Goal: Transaction & Acquisition: Purchase product/service

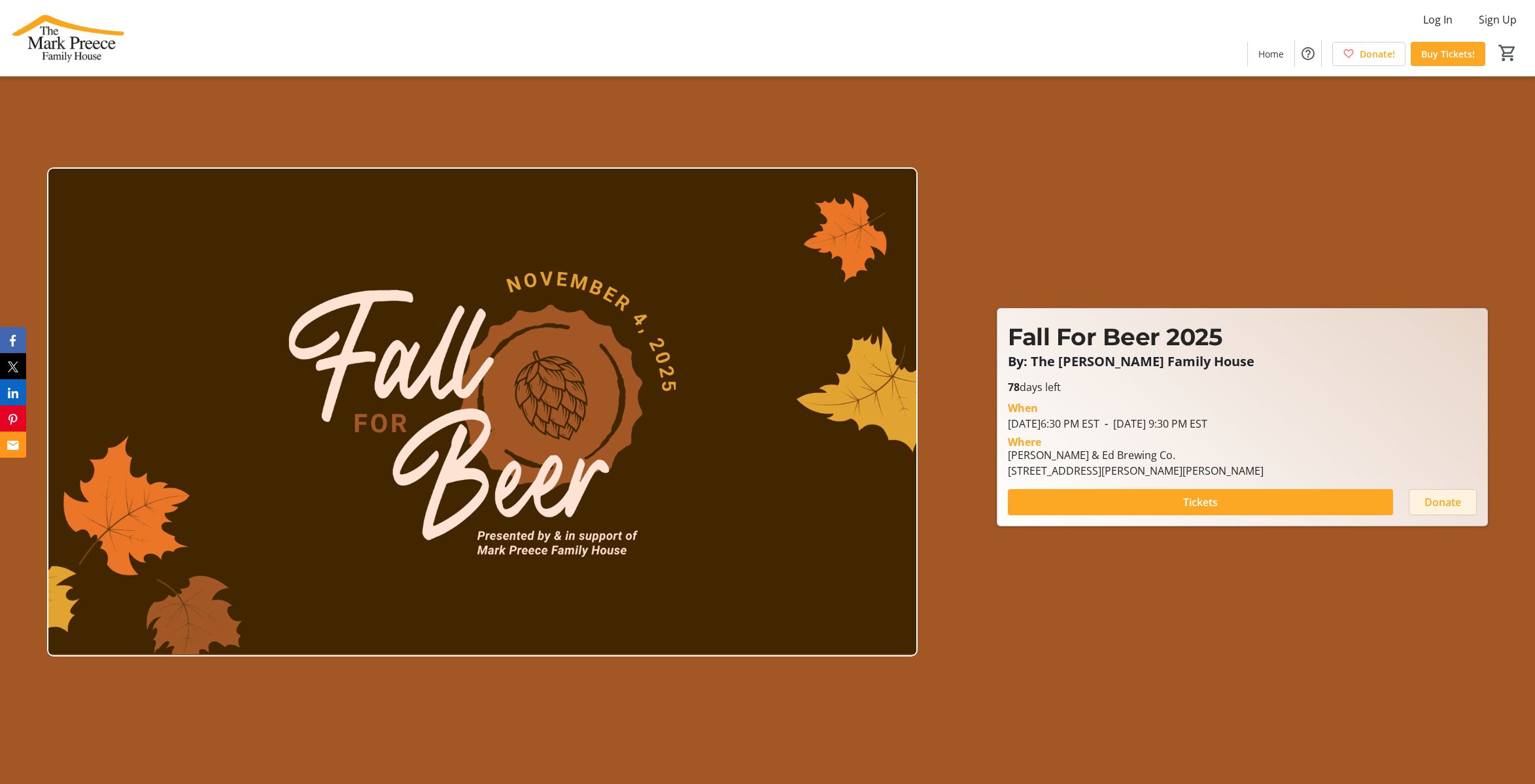
click at [1448, 498] on span "Donate" at bounding box center [1443, 502] width 37 height 16
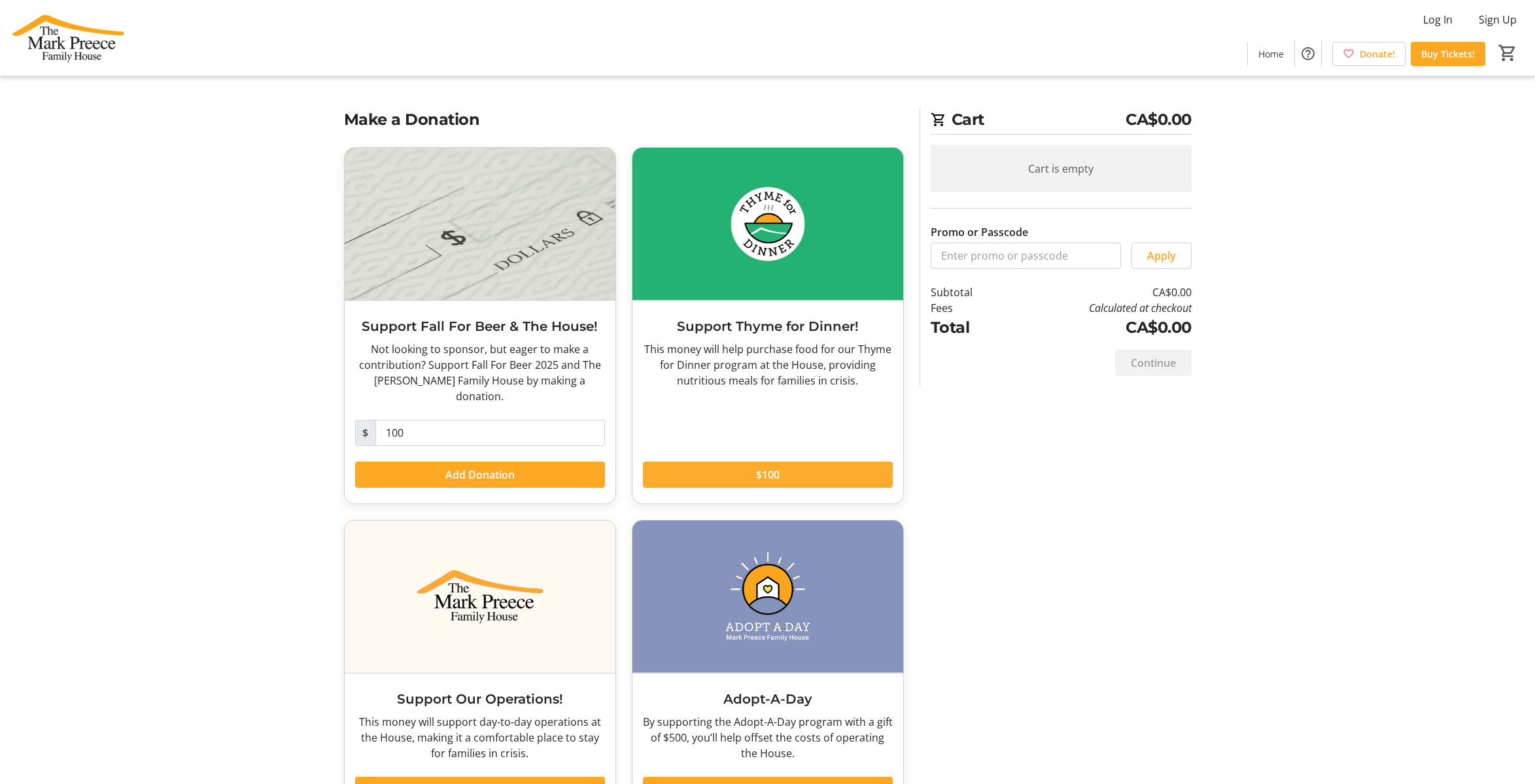
scroll to position [35, 0]
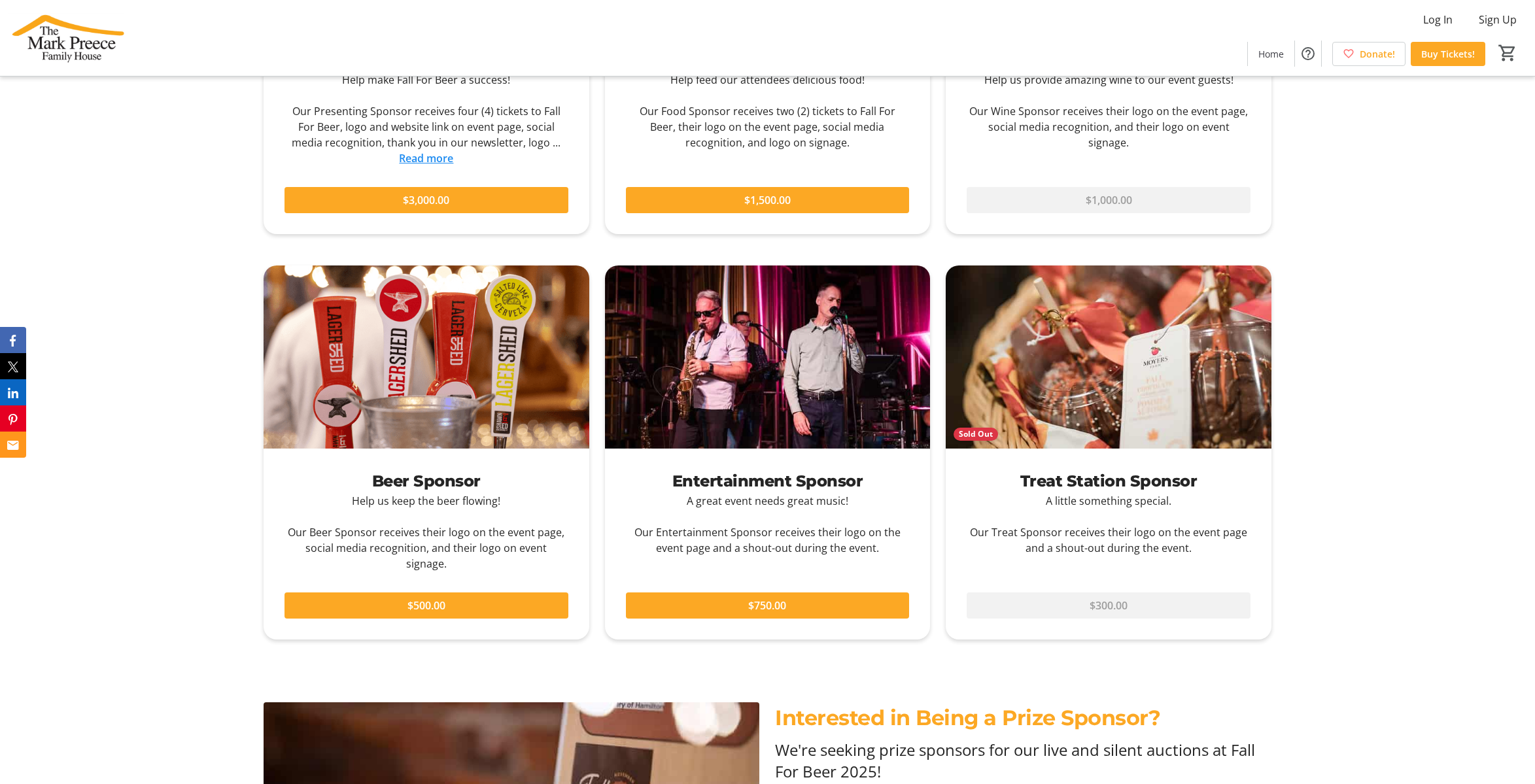
scroll to position [1605, 0]
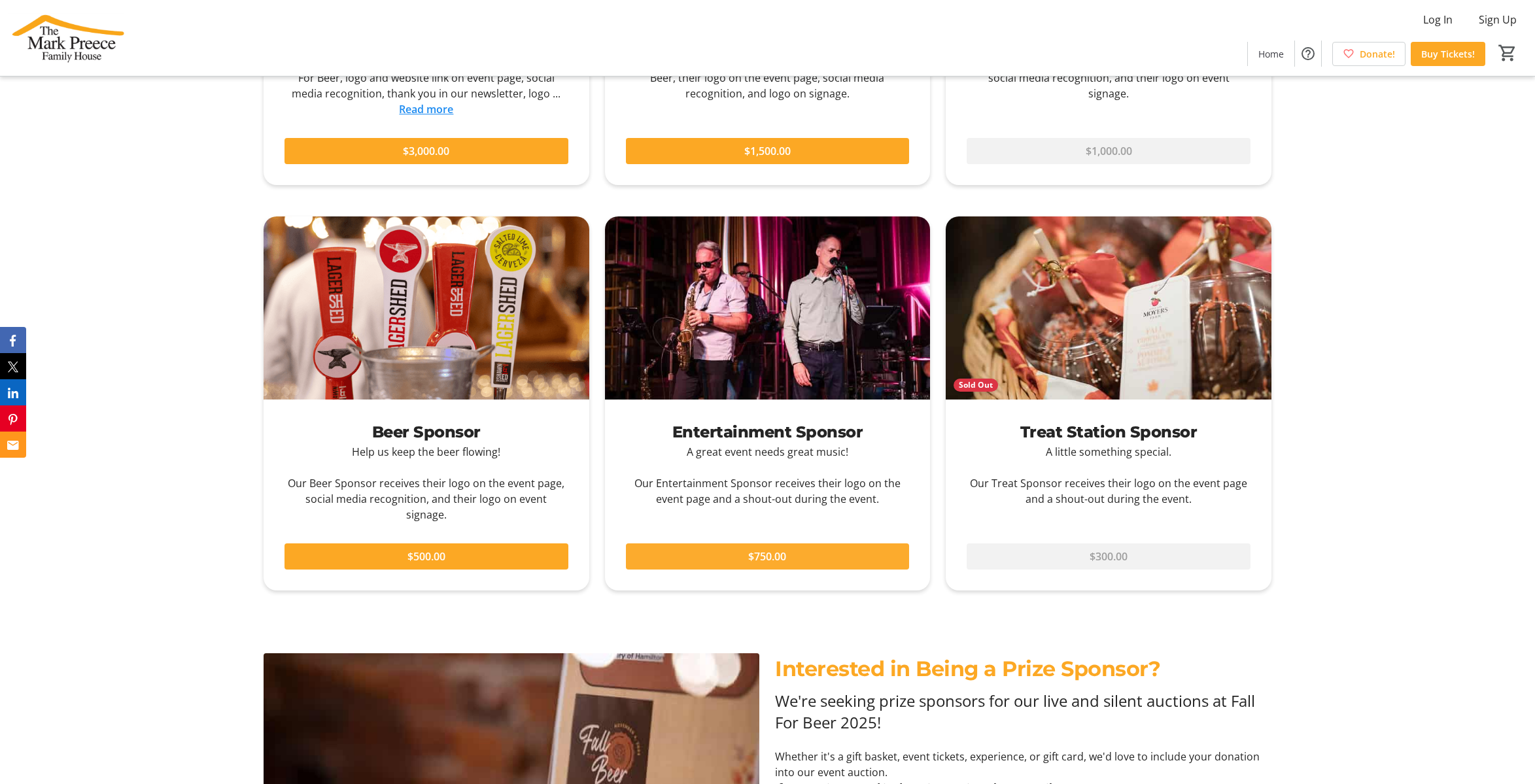
click at [767, 548] on span "$750.00" at bounding box center [767, 556] width 38 height 16
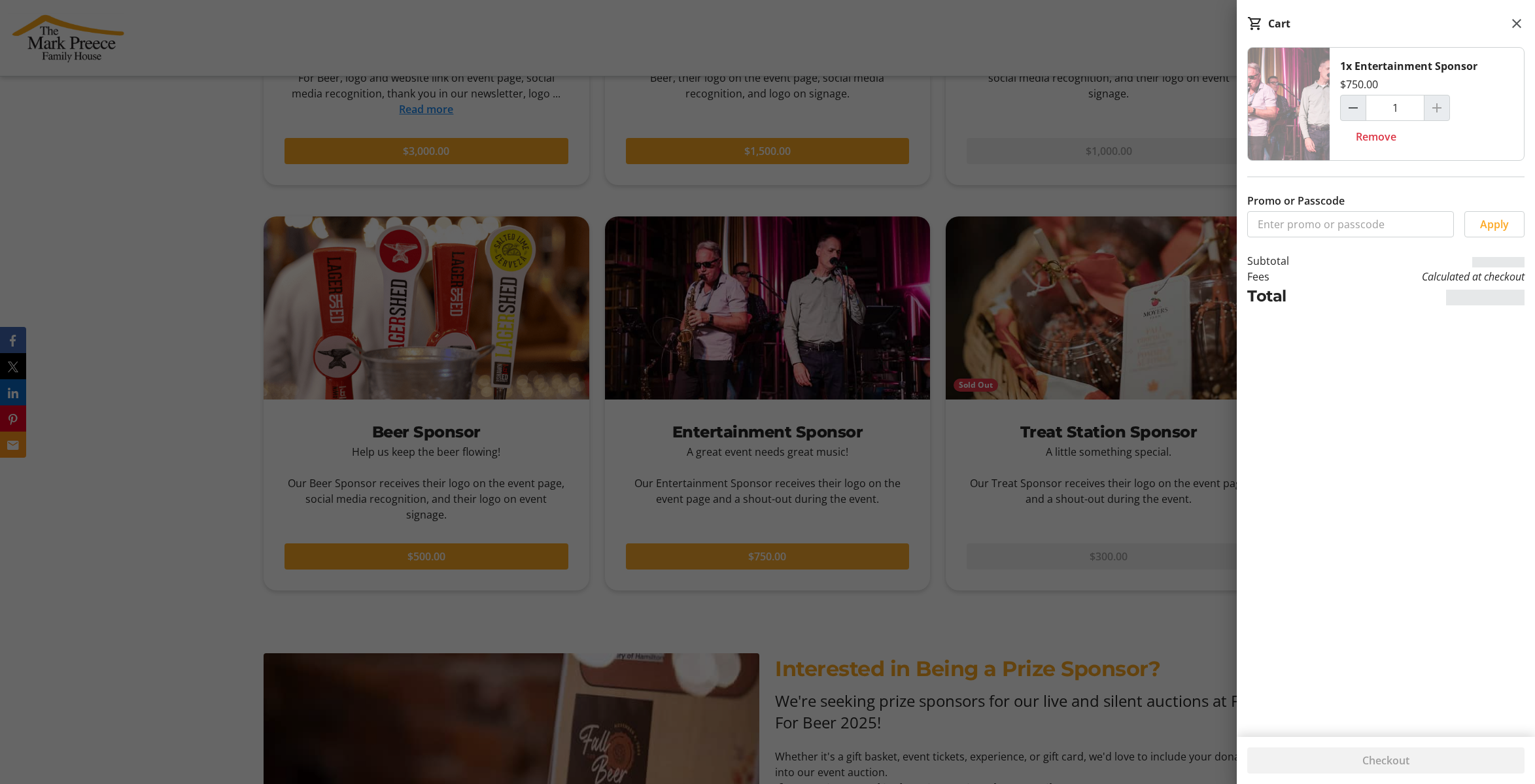
scroll to position [1611, 0]
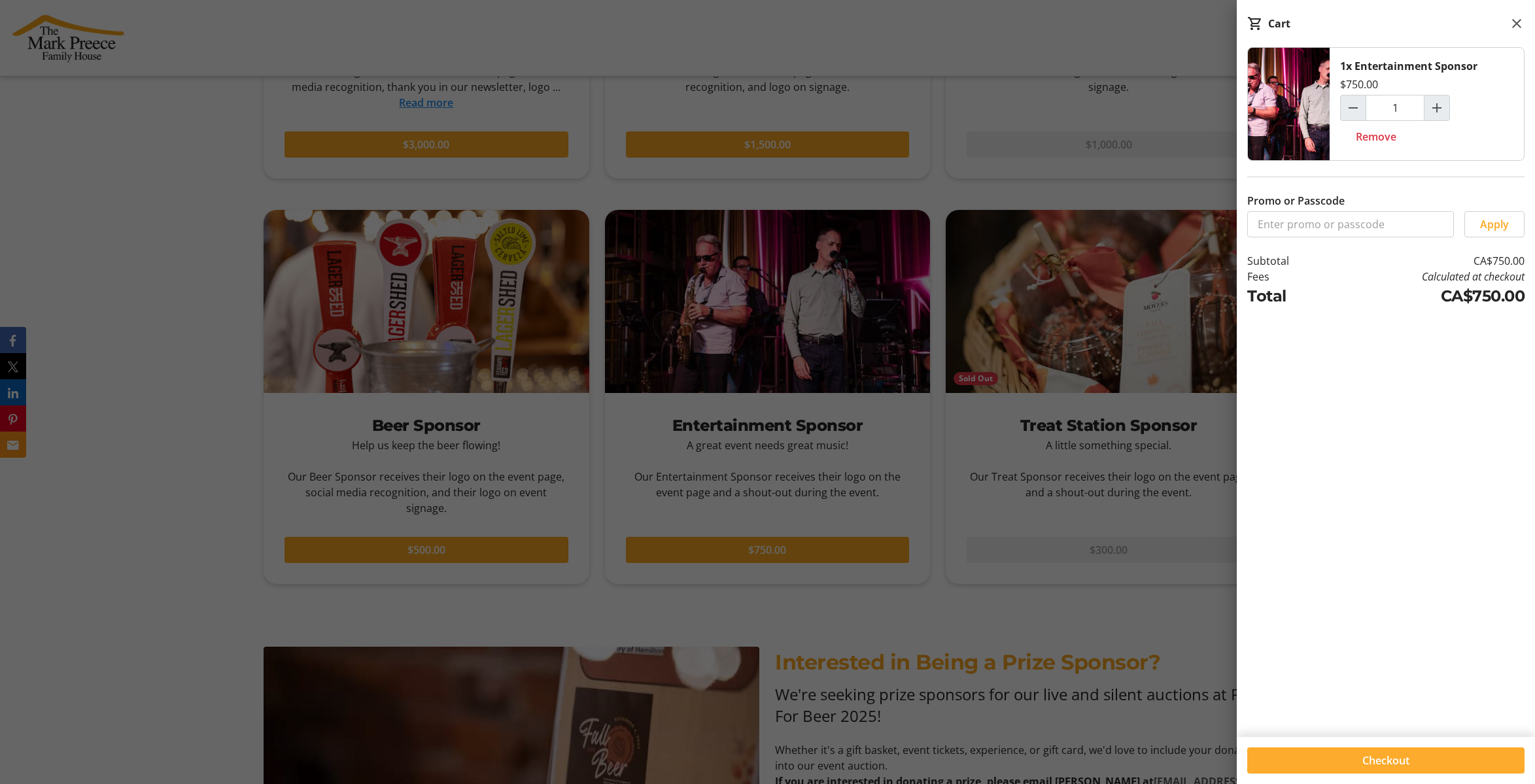
click at [1379, 756] on span "Checkout" at bounding box center [1386, 760] width 47 height 16
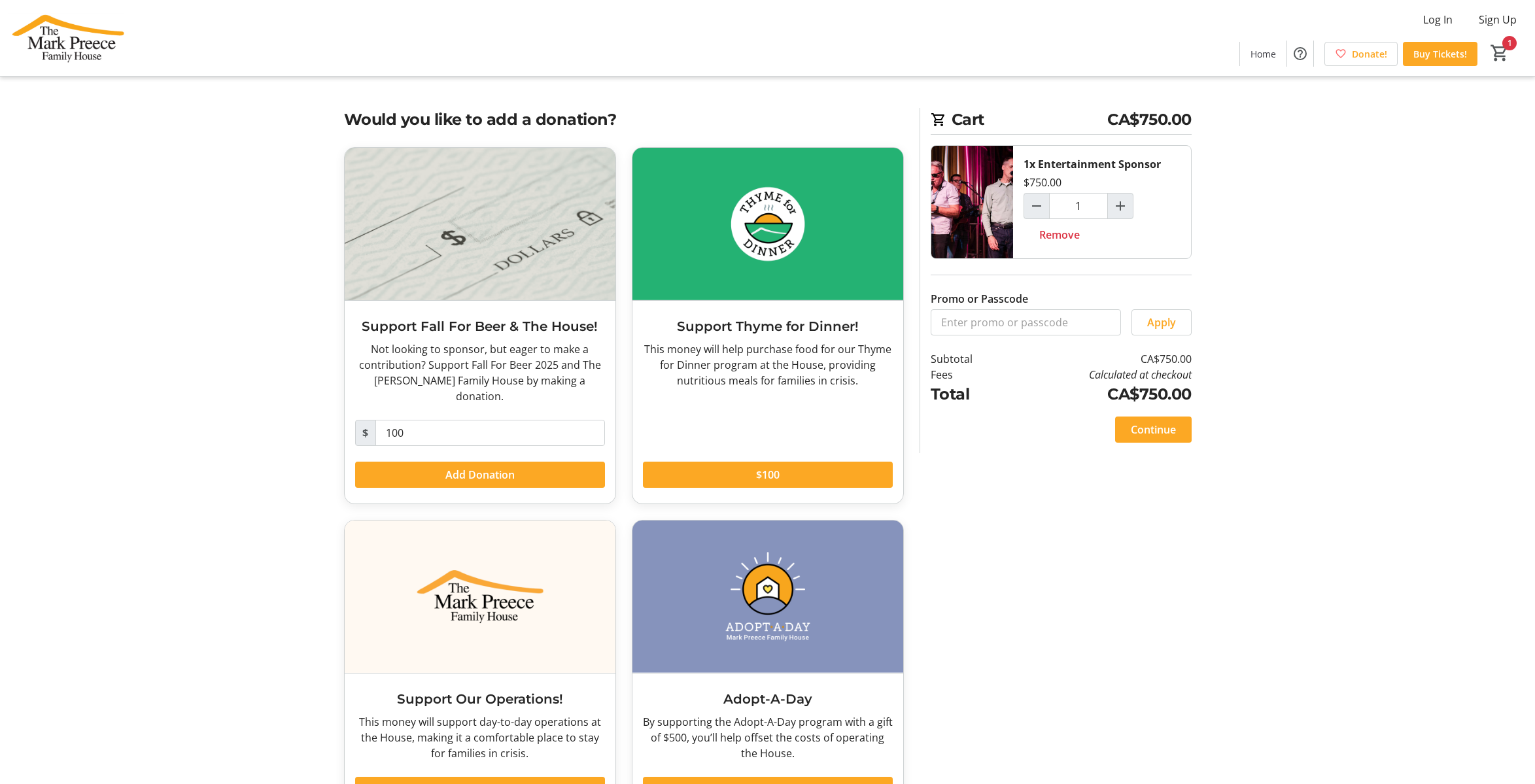
scroll to position [35, 0]
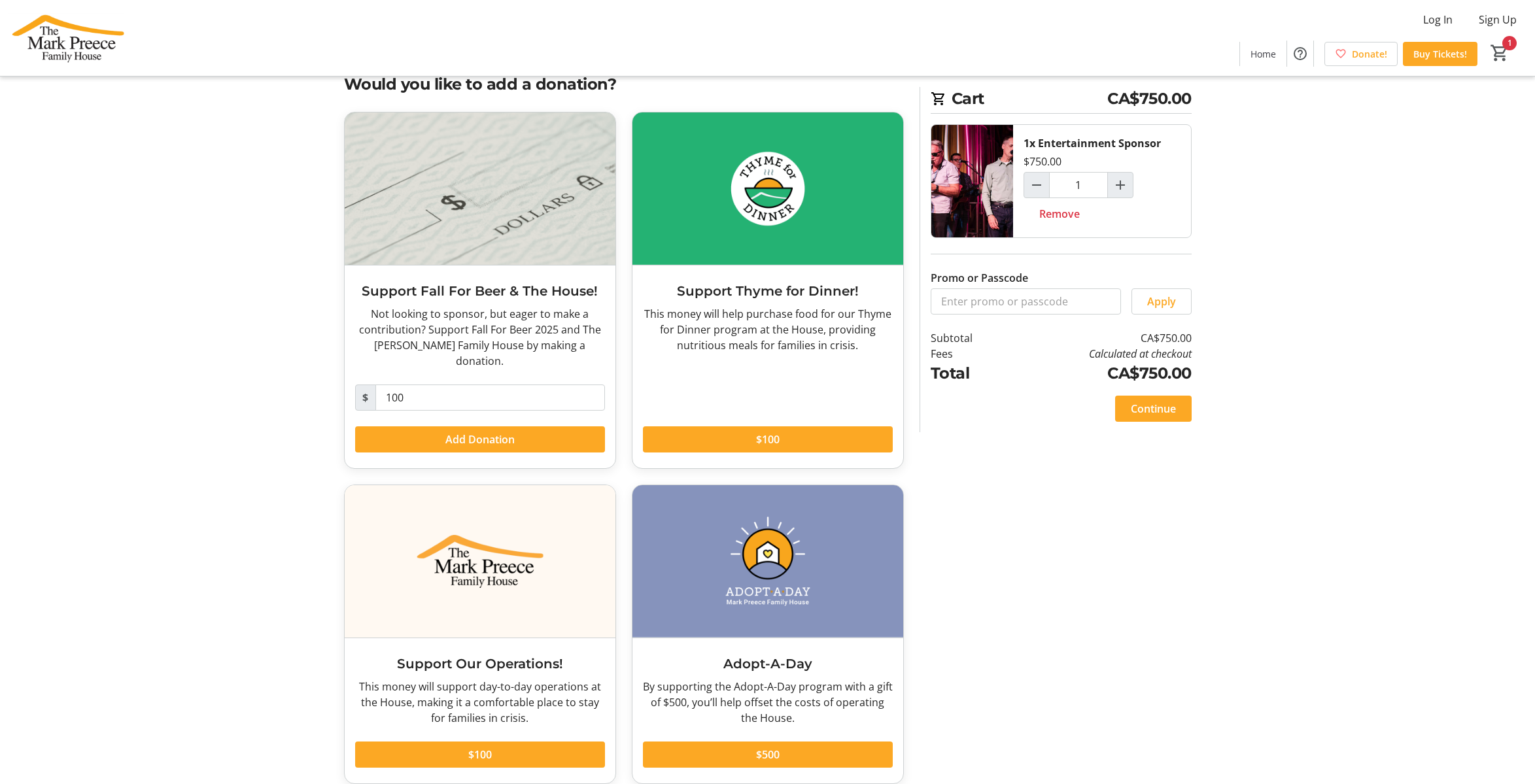
click at [1512, 49] on div "1" at bounding box center [1502, 54] width 50 height 26
click at [1501, 53] on mat-icon "1" at bounding box center [1500, 53] width 20 height 20
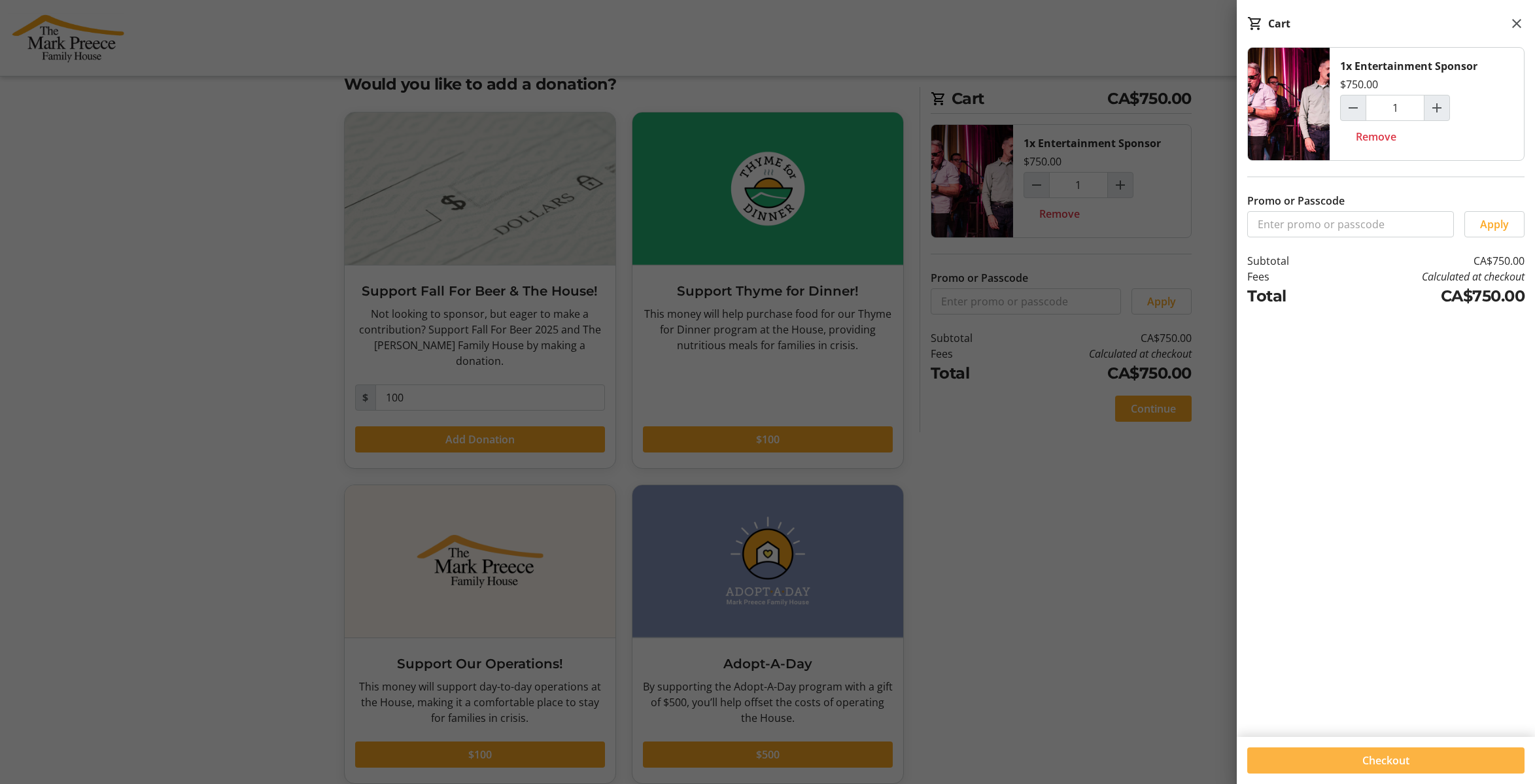
click at [1381, 761] on span "Checkout" at bounding box center [1386, 760] width 47 height 16
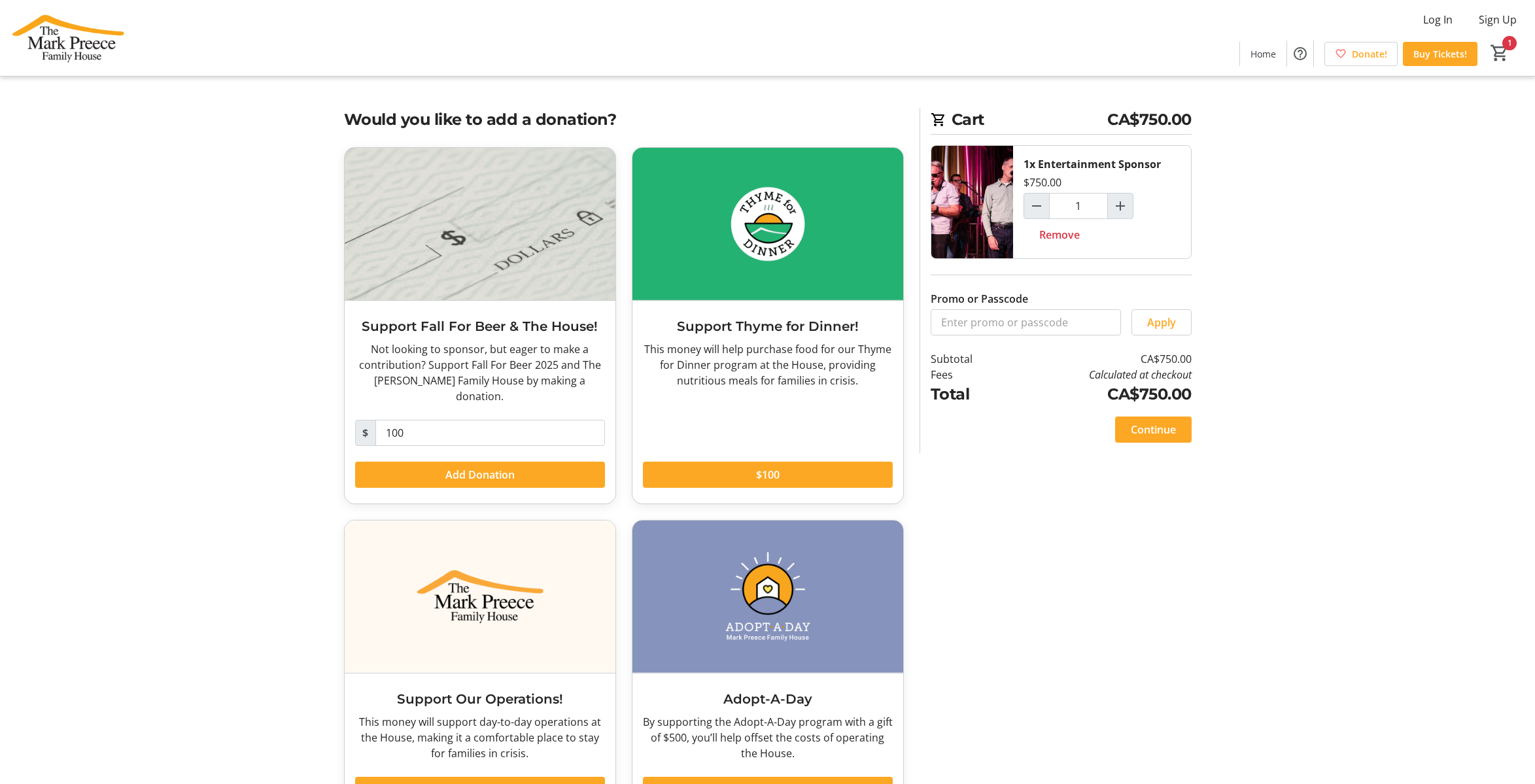
scroll to position [35, 0]
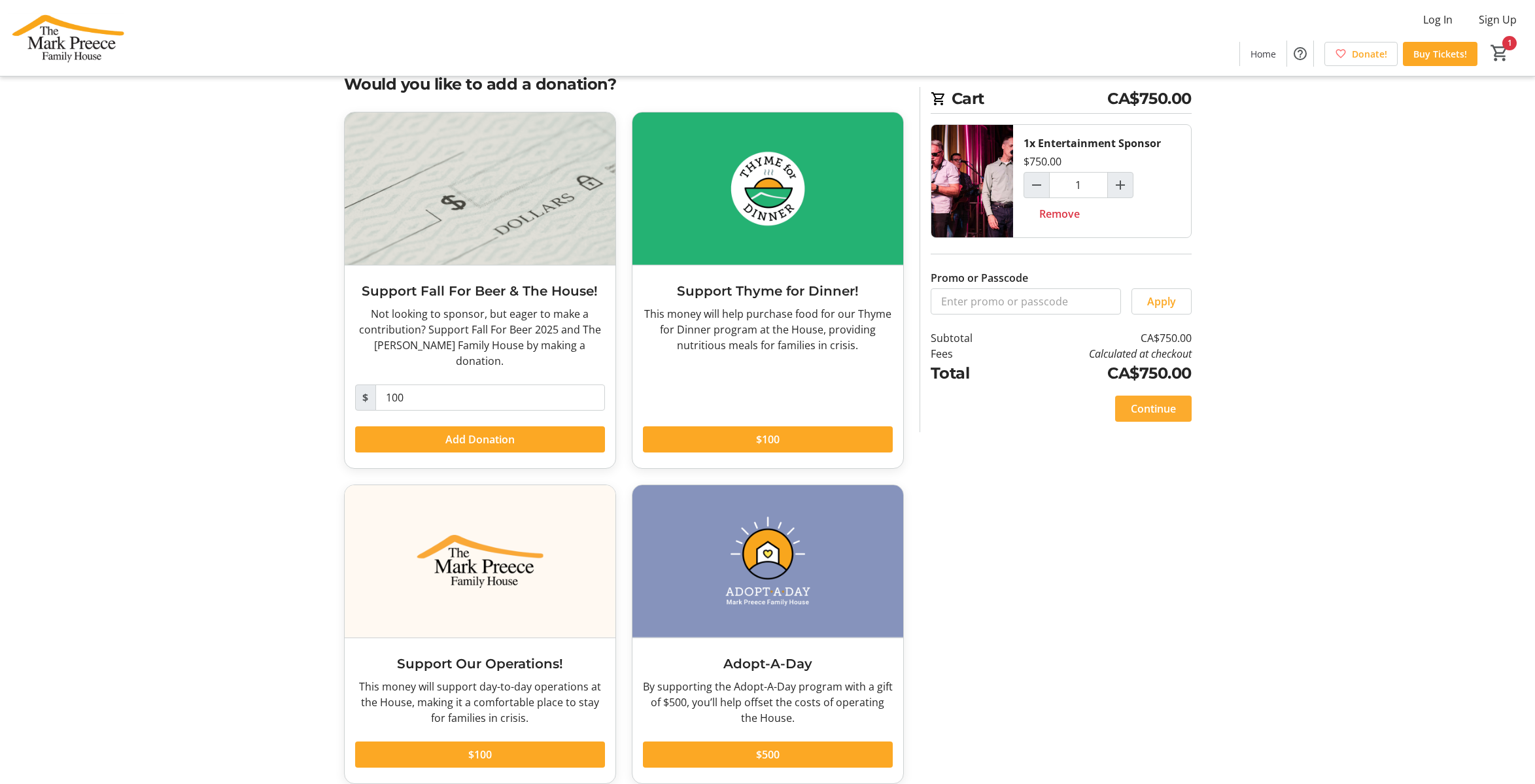
click at [1134, 414] on span "Continue" at bounding box center [1153, 408] width 45 height 16
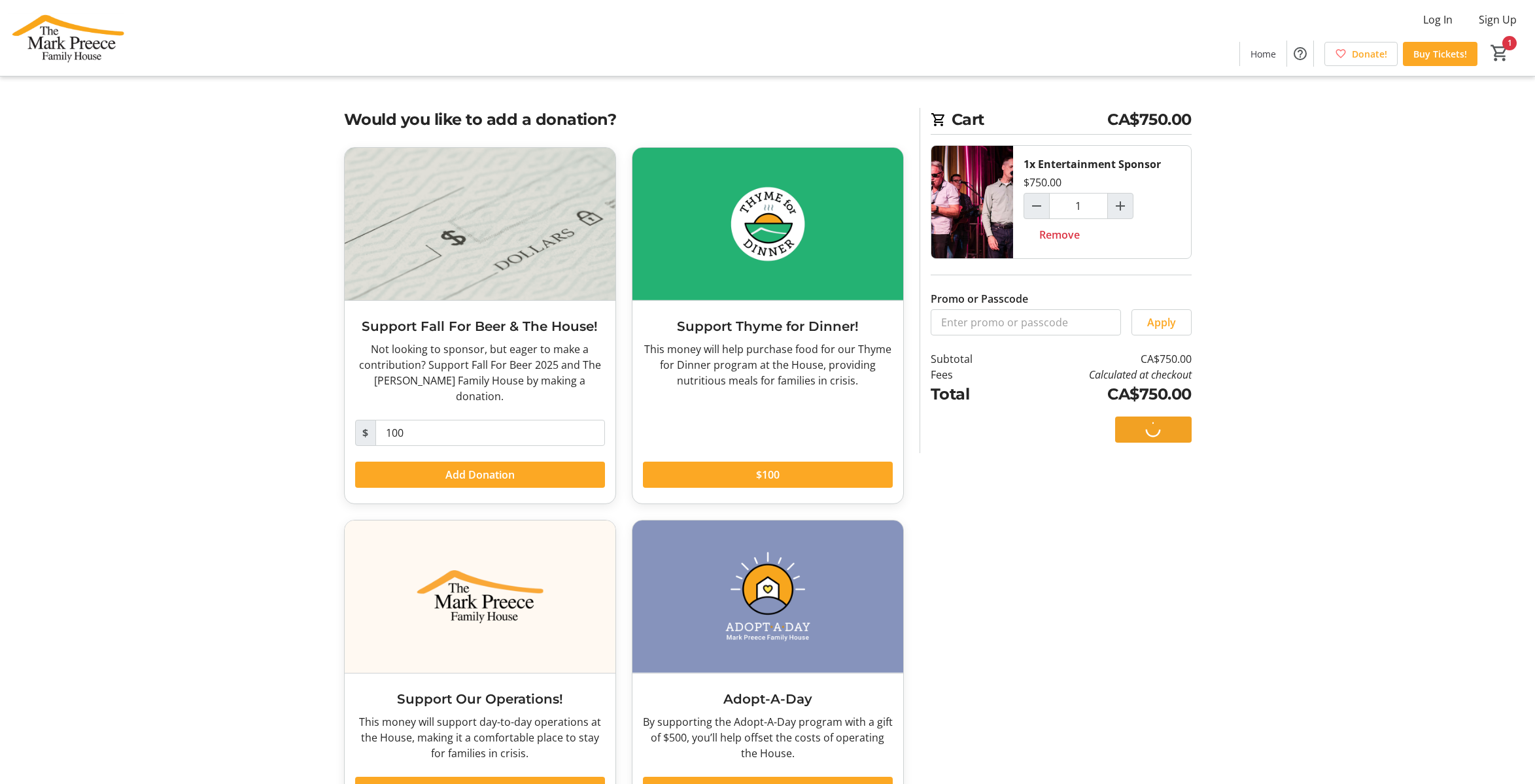
select select "CA"
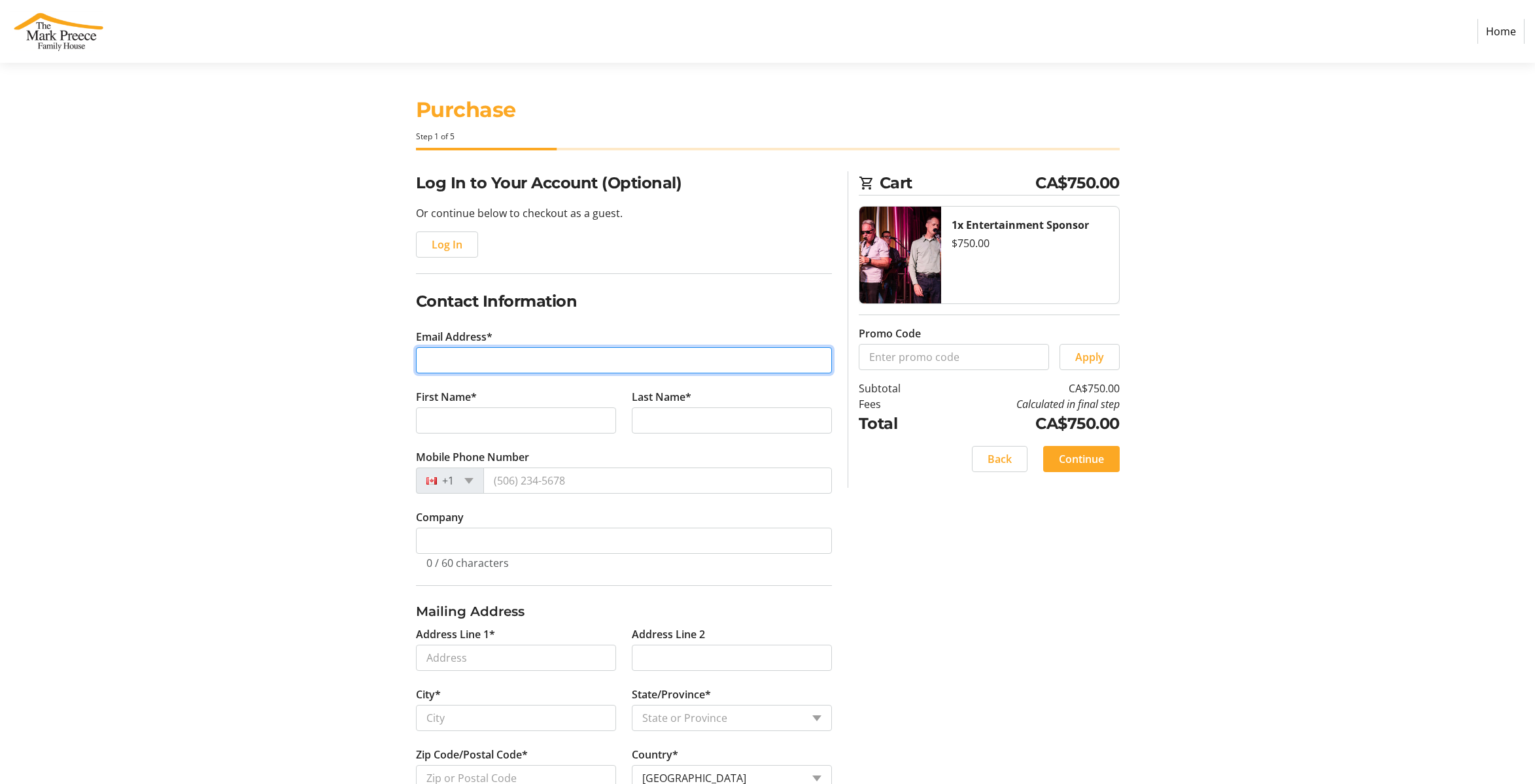
click at [492, 360] on input "Email Address*" at bounding box center [623, 360] width 416 height 26
type input "[PERSON_NAME][EMAIL_ADDRESS][DOMAIN_NAME]"
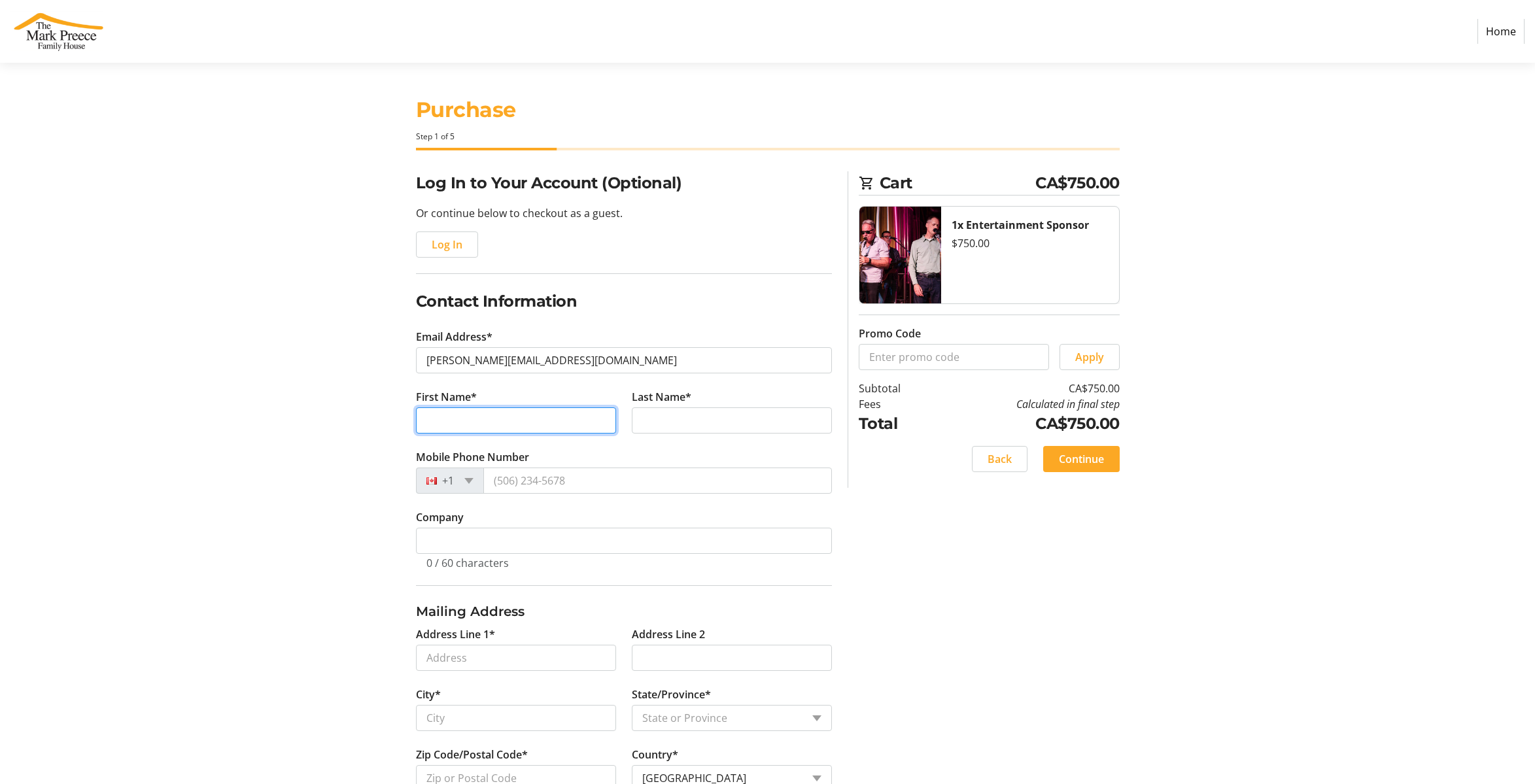
type input "[PERSON_NAME]"
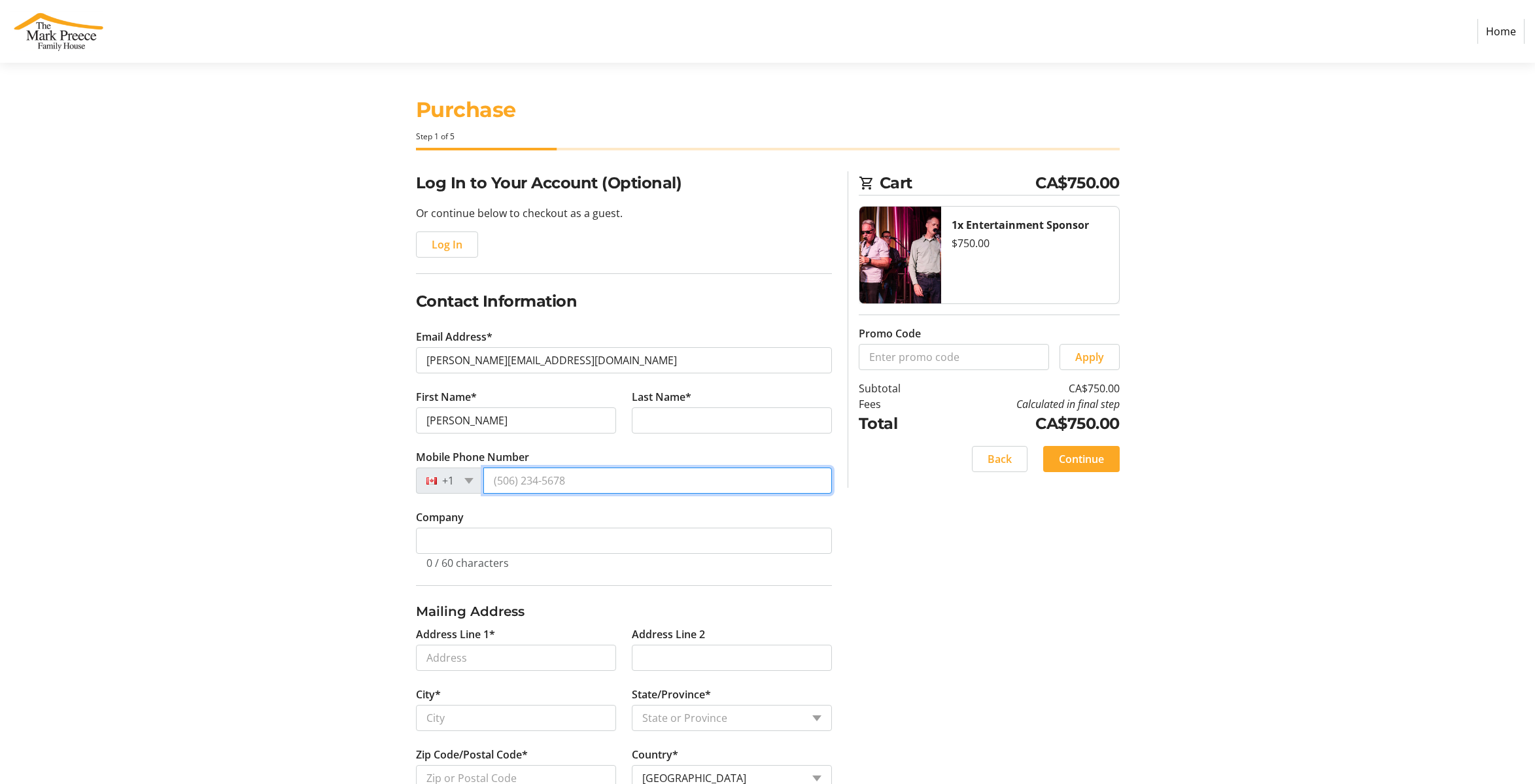
type input "[PHONE_NUMBER]"
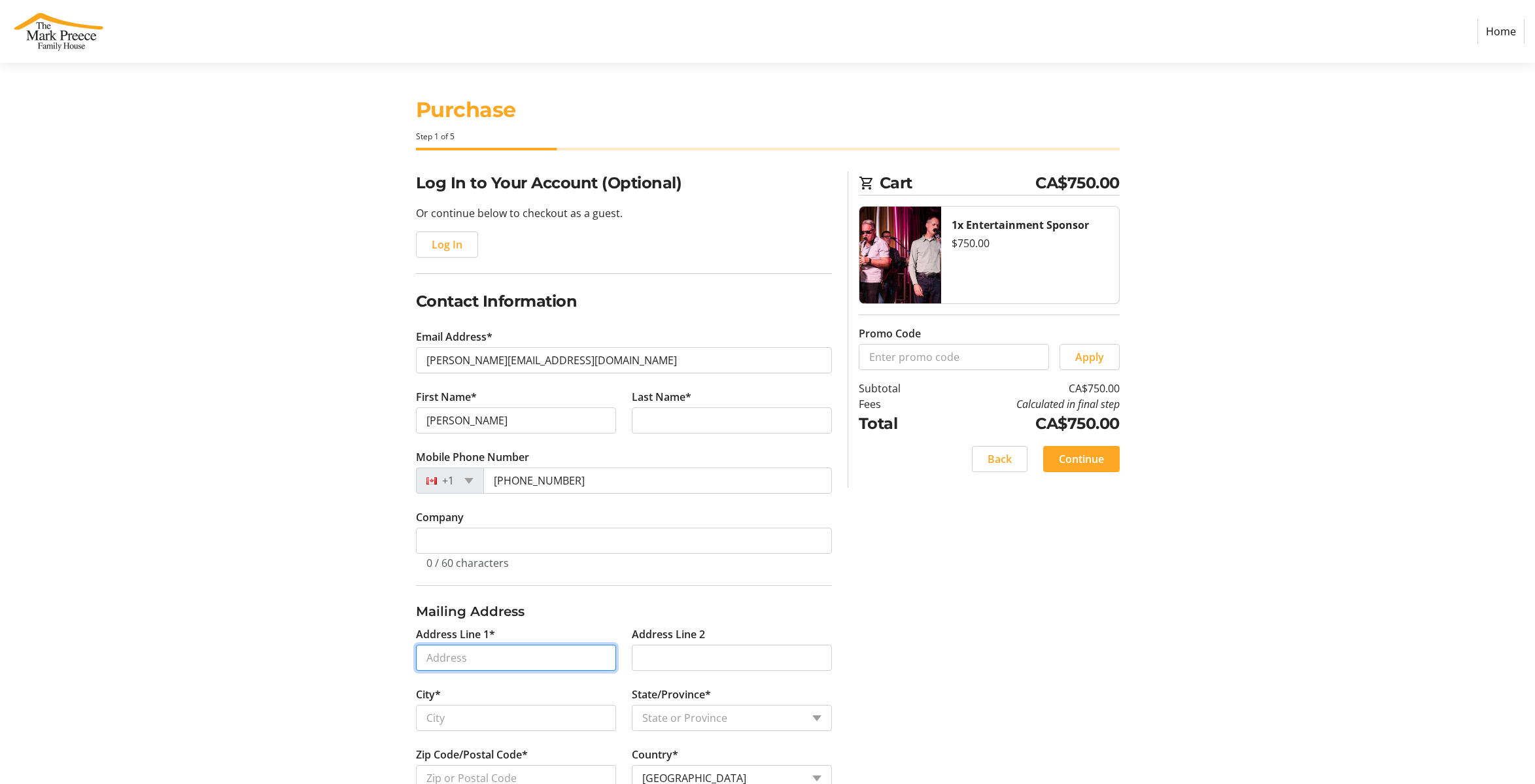
type input "[STREET_ADDRESS][PERSON_NAME]"
type input "Unit 24"
type input "Woodbridge"
select select "ON"
type input "L4L 8A6"
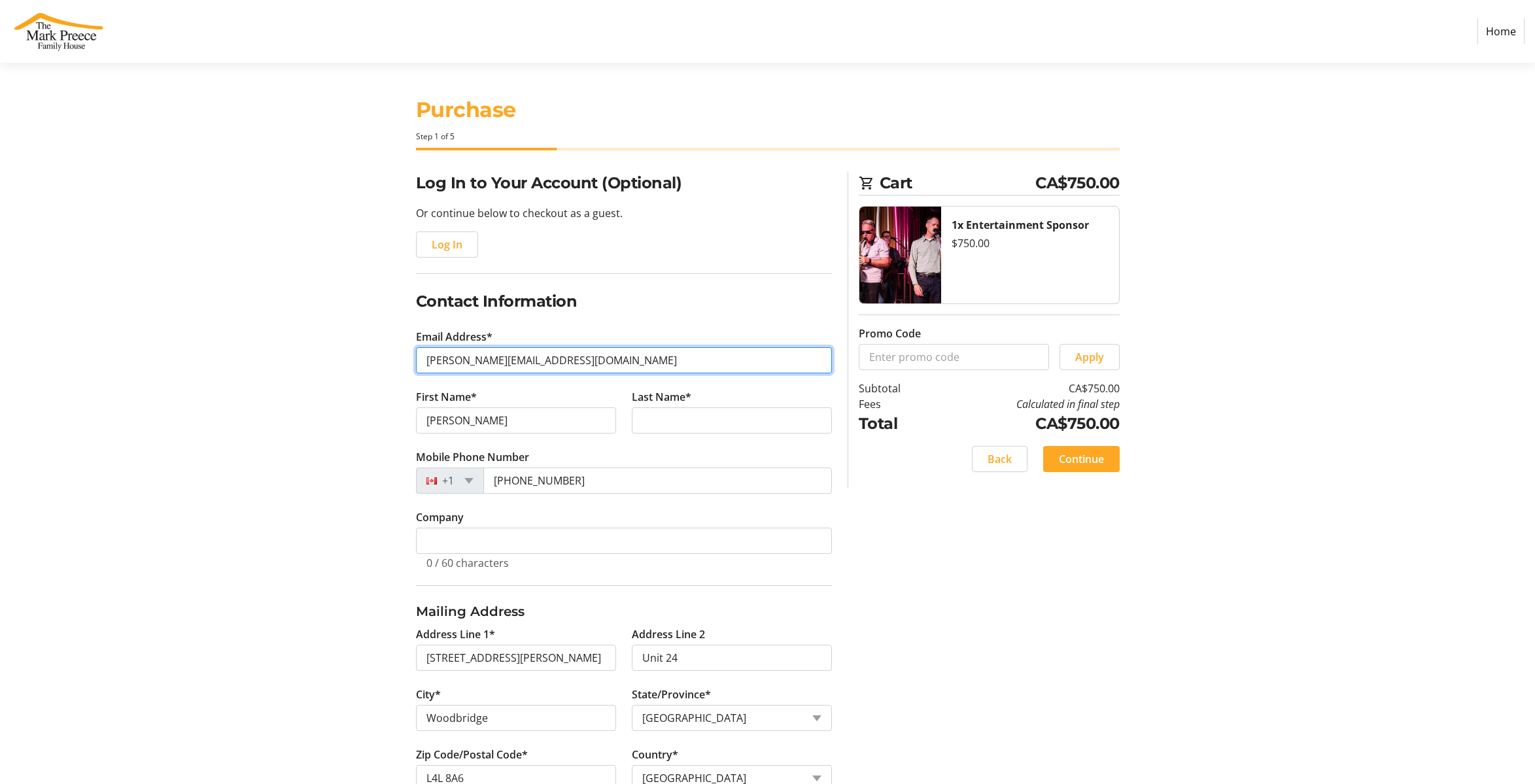
drag, startPoint x: 463, startPoint y: 357, endPoint x: 468, endPoint y: 372, distance: 15.8
click at [464, 358] on input "[PERSON_NAME][EMAIL_ADDRESS][DOMAIN_NAME]" at bounding box center [623, 360] width 416 height 26
type input "[PERSON_NAME][EMAIL_ADDRESS][DOMAIN_NAME]"
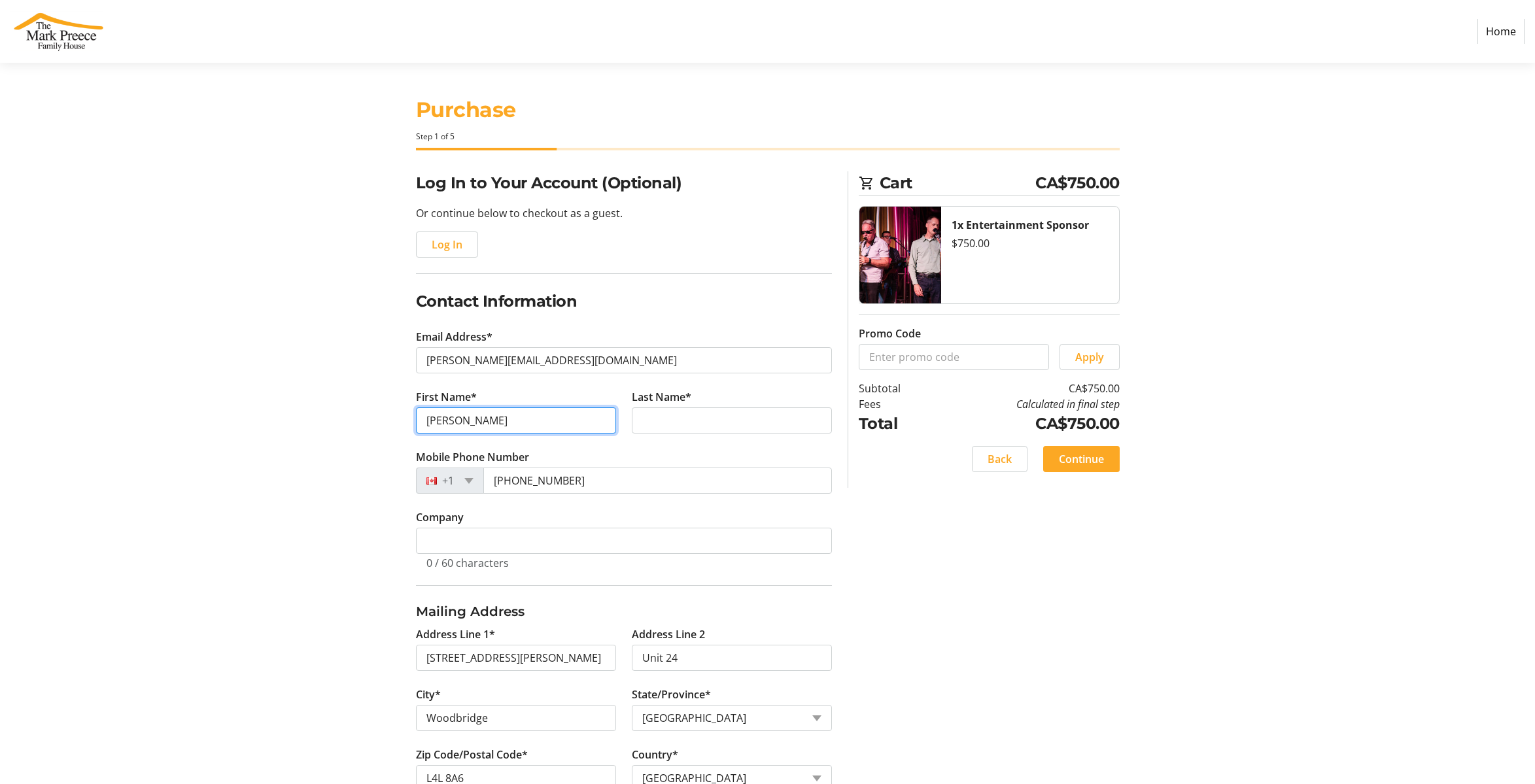
drag, startPoint x: 495, startPoint y: 412, endPoint x: 413, endPoint y: 418, distance: 82.2
click at [413, 418] on tr-form-field "First Name* [PERSON_NAME]" at bounding box center [516, 419] width 216 height 60
drag, startPoint x: 484, startPoint y: 421, endPoint x: 383, endPoint y: 416, distance: 101.1
click at [383, 416] on div "Log In to Your Account (Optional) Or continue below to checkout as a guest. Log…" at bounding box center [768, 497] width 863 height 651
type input "[PERSON_NAME]"
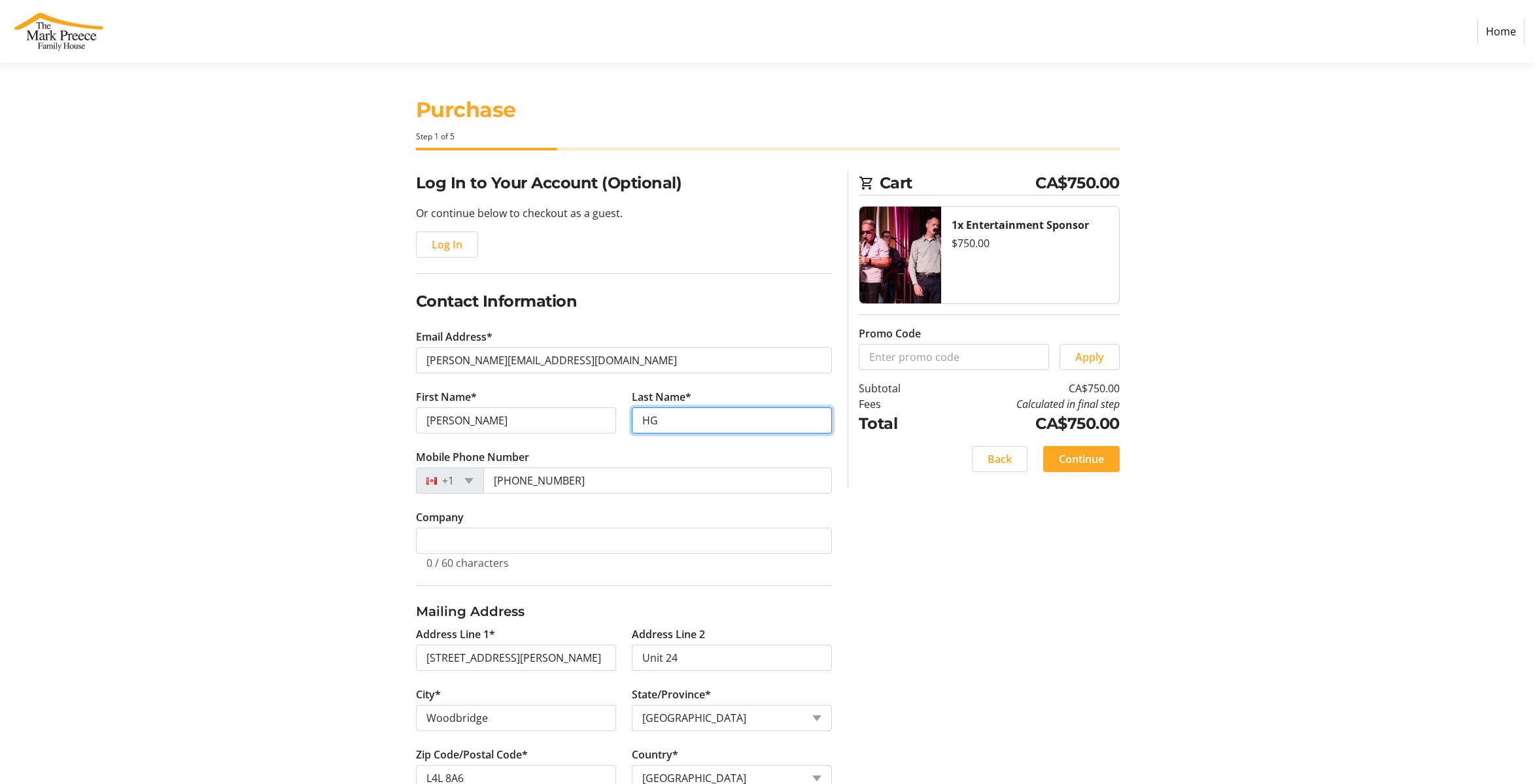
type input "H"
type input "Groe"
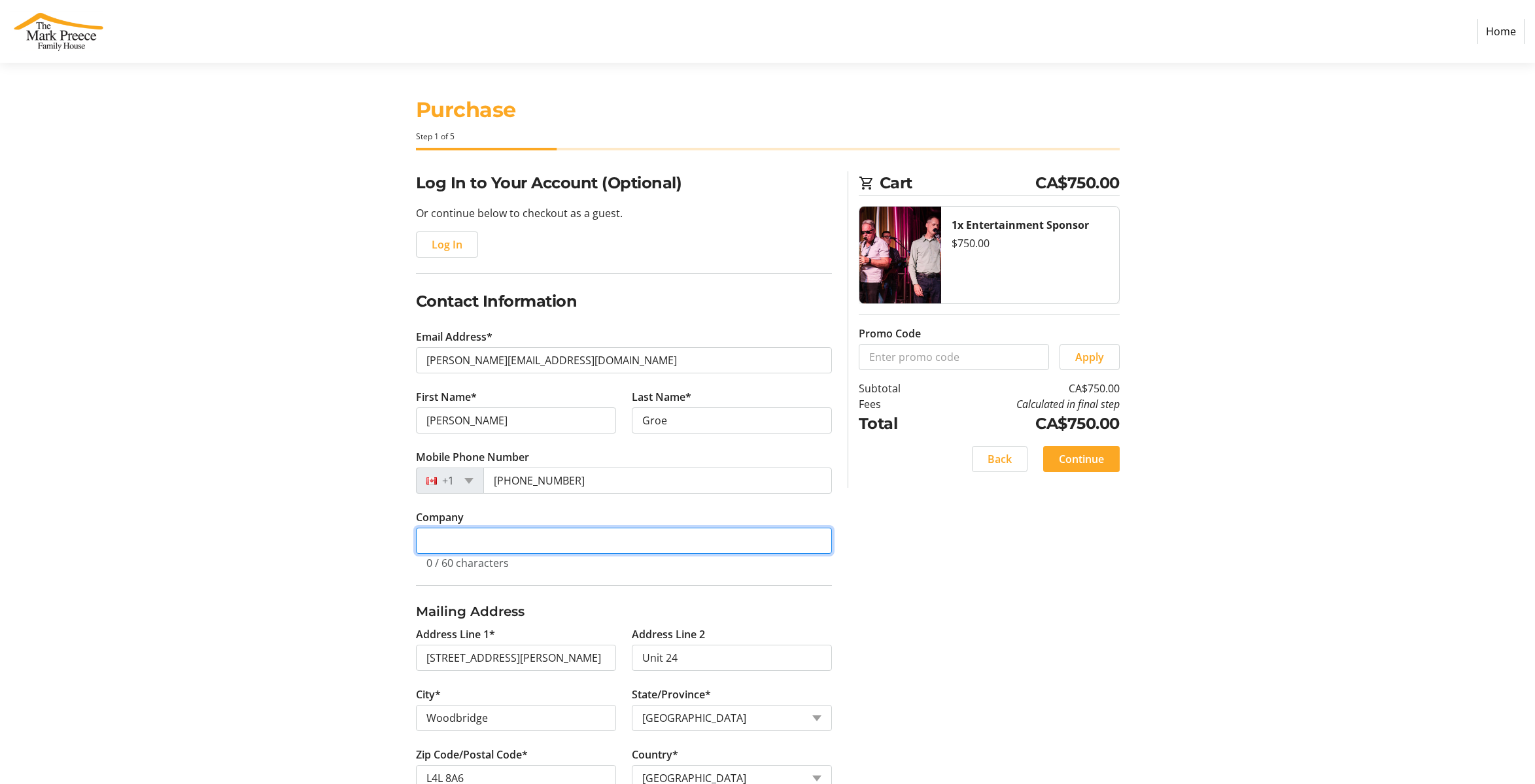
click at [460, 530] on input "Company" at bounding box center [623, 541] width 416 height 26
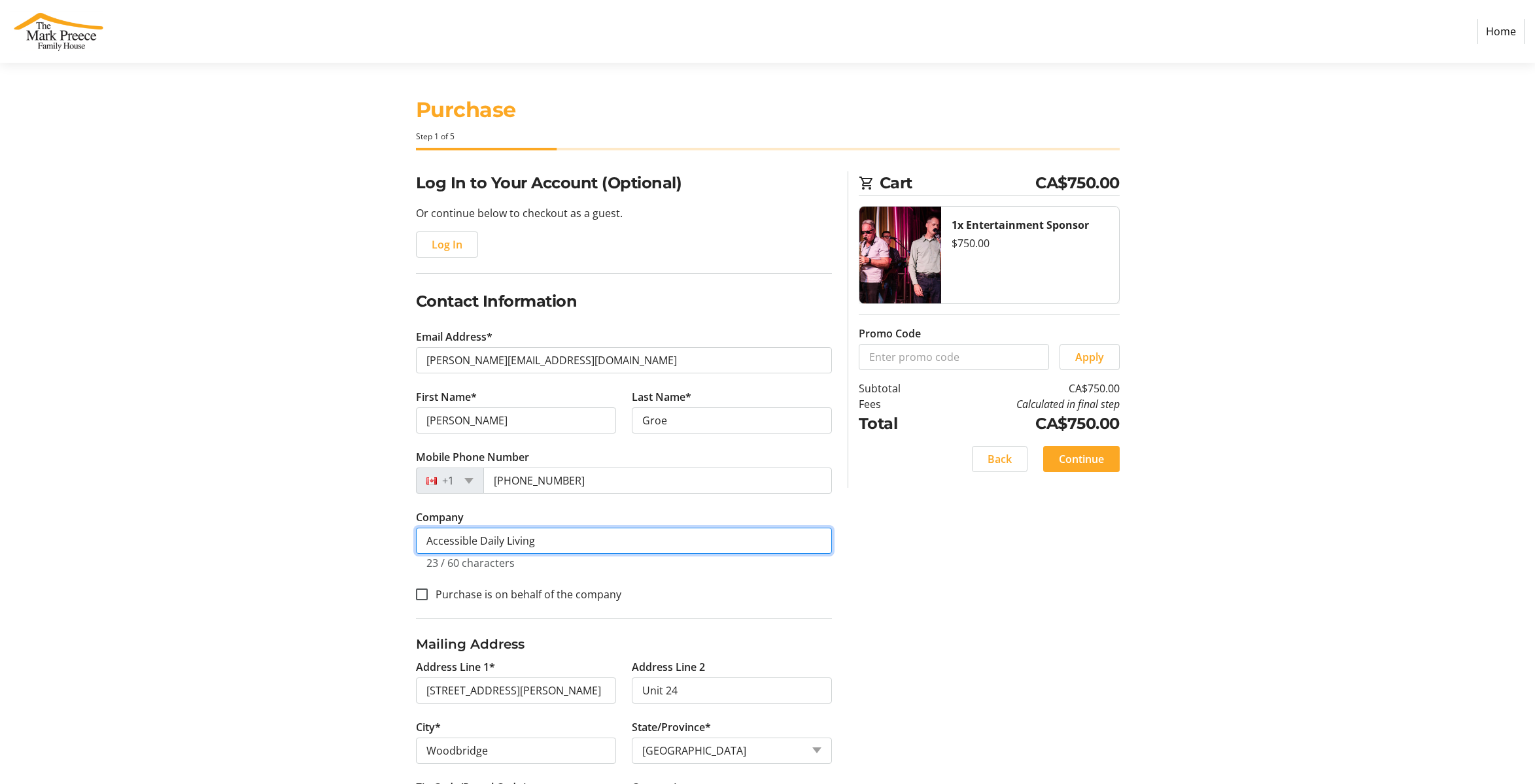
scroll to position [72, 0]
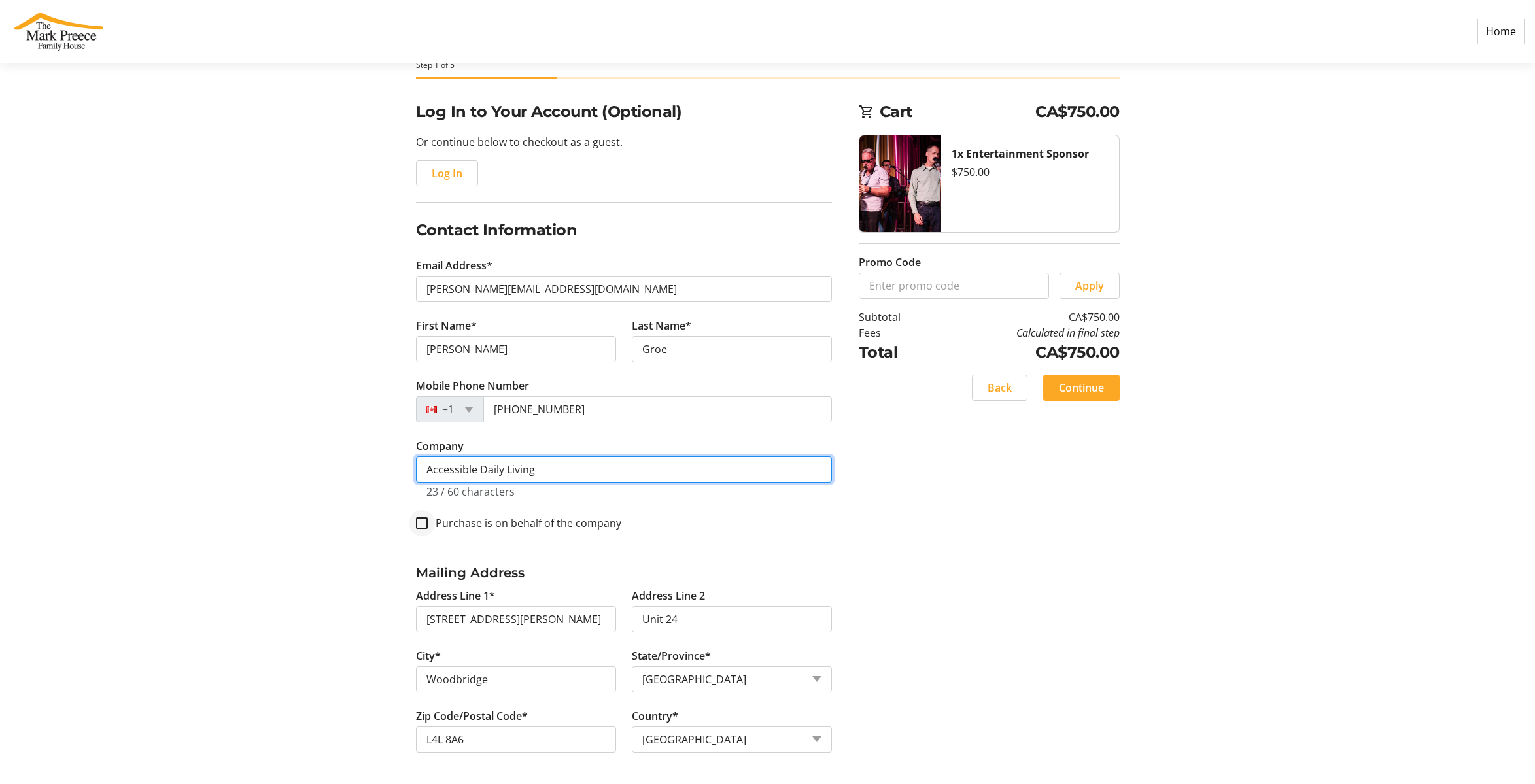
type input "Accessible Daily Living"
drag, startPoint x: 419, startPoint y: 519, endPoint x: 435, endPoint y: 521, distance: 16.1
click at [419, 519] on input "Purchase is on behalf of the company" at bounding box center [422, 523] width 12 height 12
checkbox input "true"
click at [832, 556] on div "Log In to Your Account (Optional) Or continue below to checkout as a guest. Log…" at bounding box center [623, 442] width 432 height 684
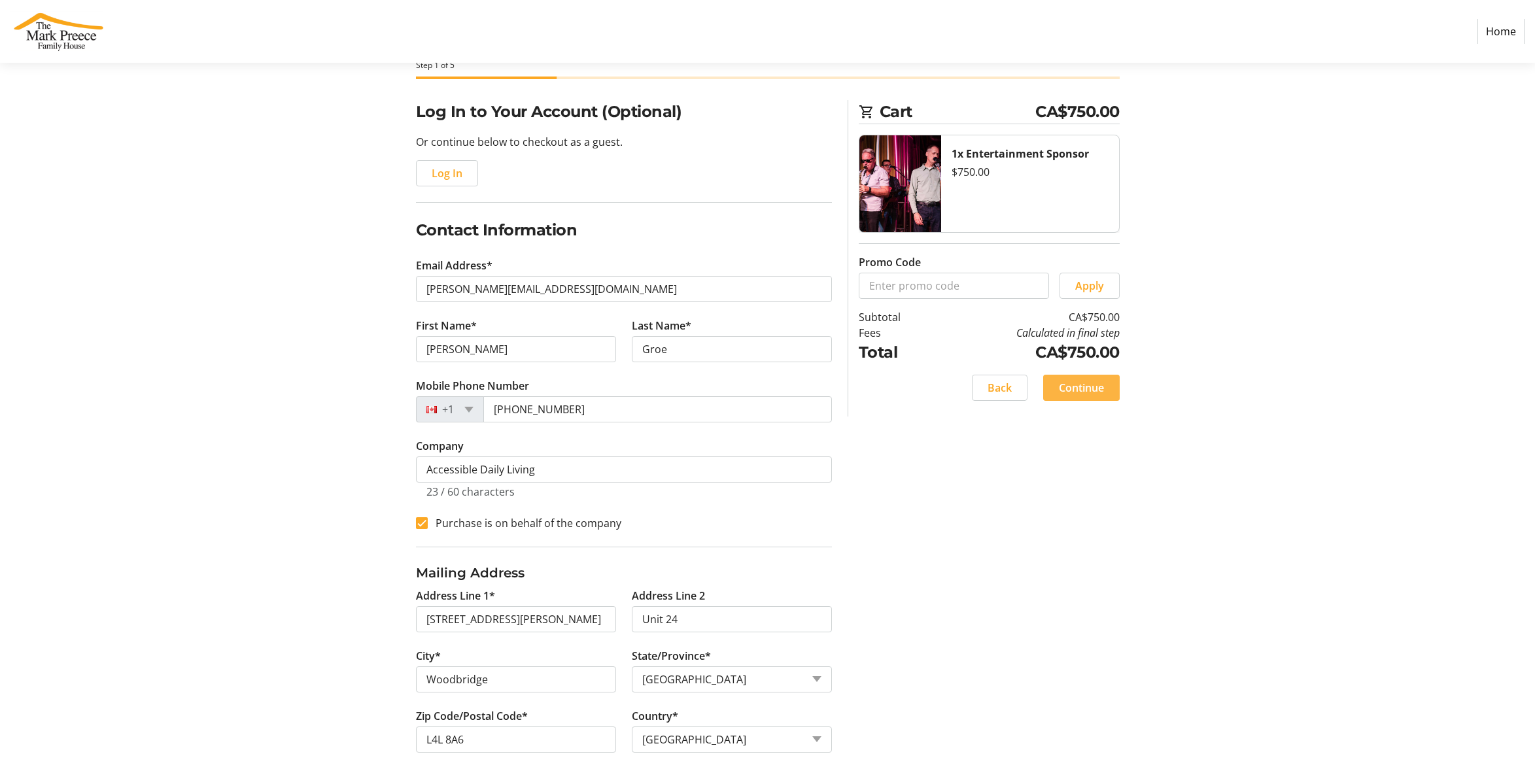
click at [1104, 391] on span at bounding box center [1081, 388] width 77 height 32
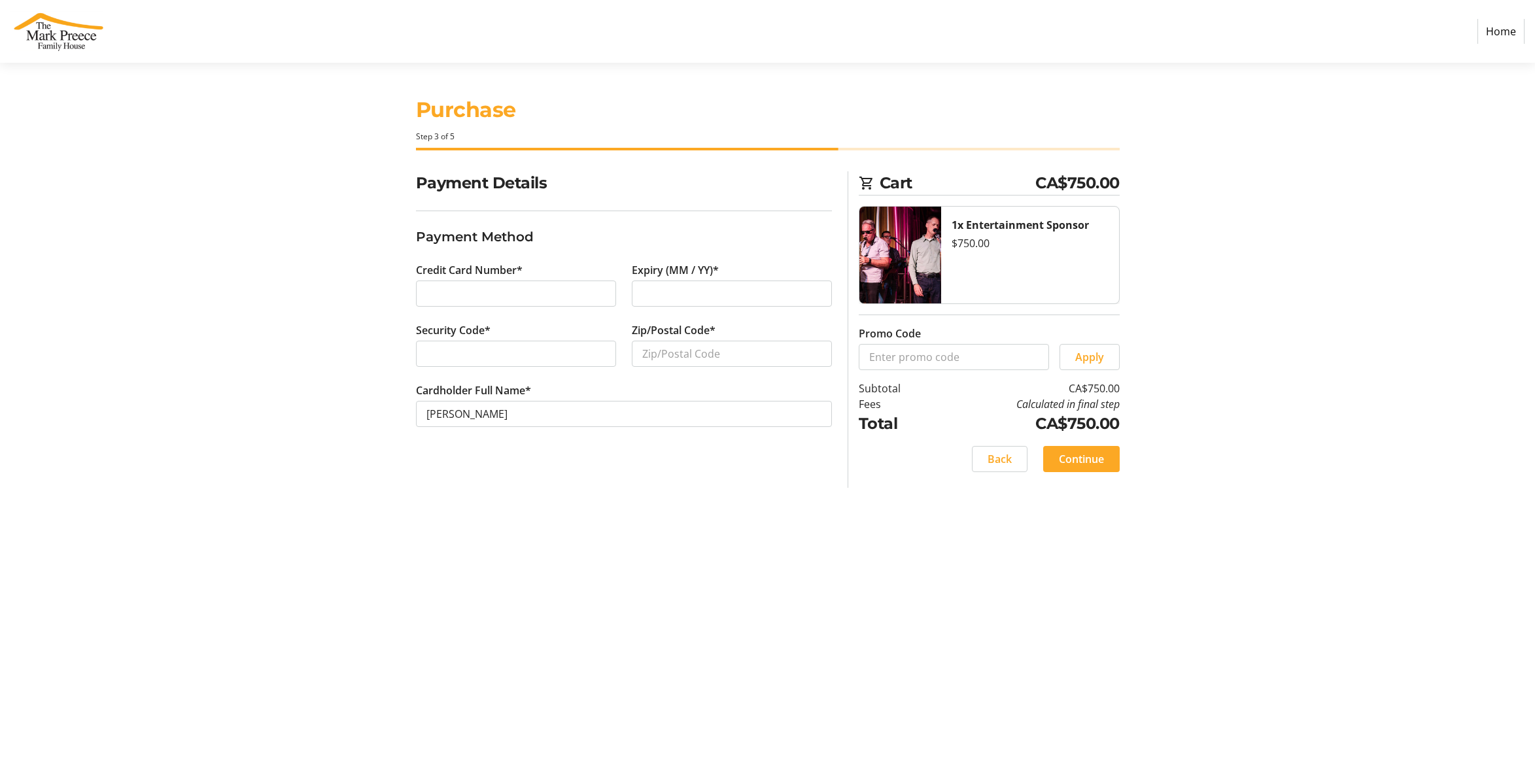
drag, startPoint x: 361, startPoint y: 303, endPoint x: 446, endPoint y: 300, distance: 85.1
click at [362, 303] on div "Payment Details Payment Method Credit Card Number* Expiry (MM / YY)* Security C…" at bounding box center [768, 330] width 863 height 316
click at [707, 360] on input "Zip/Postal Code*" at bounding box center [732, 354] width 200 height 26
type input "L7E 1N3"
drag, startPoint x: 449, startPoint y: 416, endPoint x: 410, endPoint y: 416, distance: 39.0
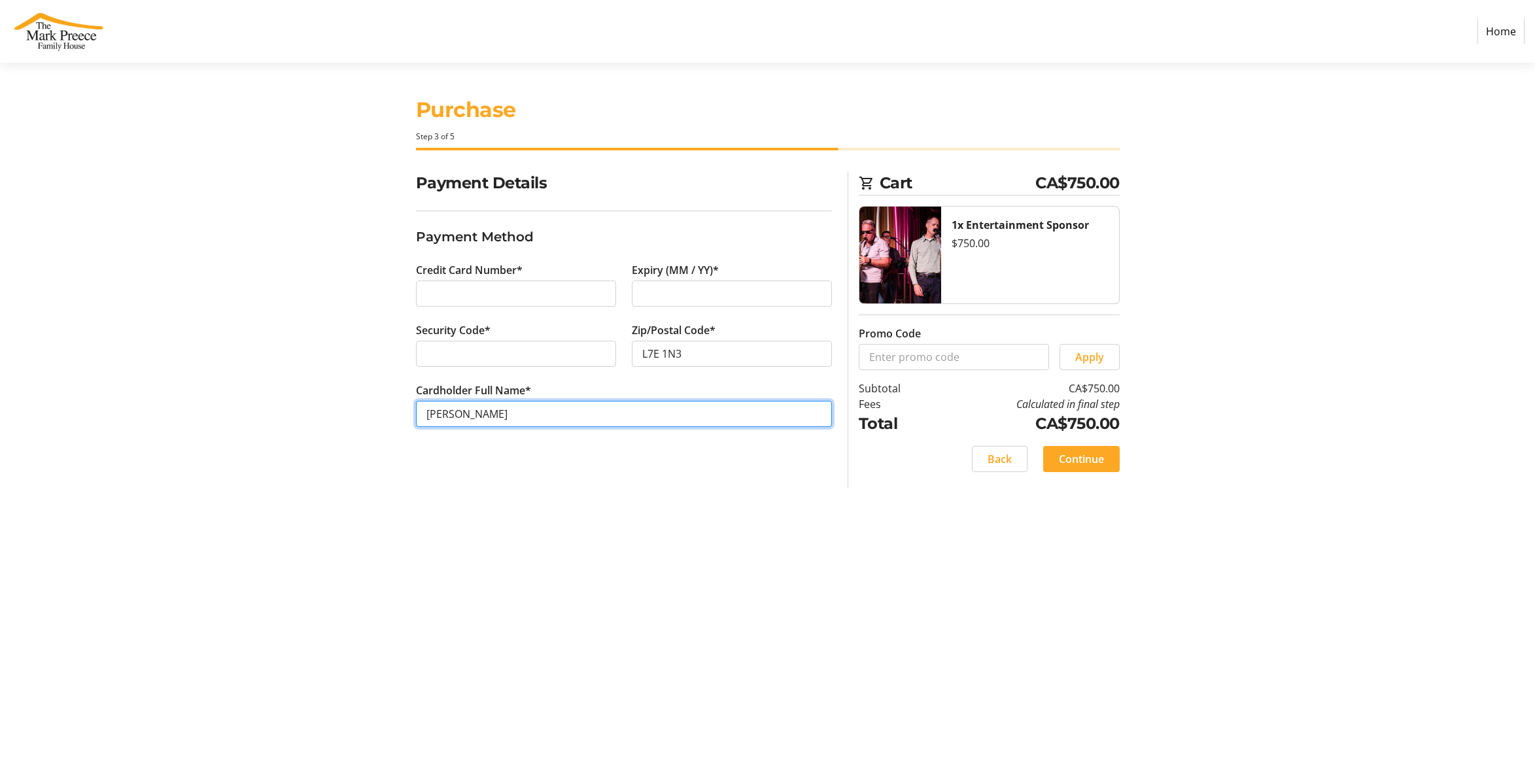
click at [410, 416] on div "Cardholder Full Name* [PERSON_NAME]" at bounding box center [623, 413] width 432 height 60
type input "[PERSON_NAME]"
click at [1070, 469] on span at bounding box center [1081, 459] width 77 height 32
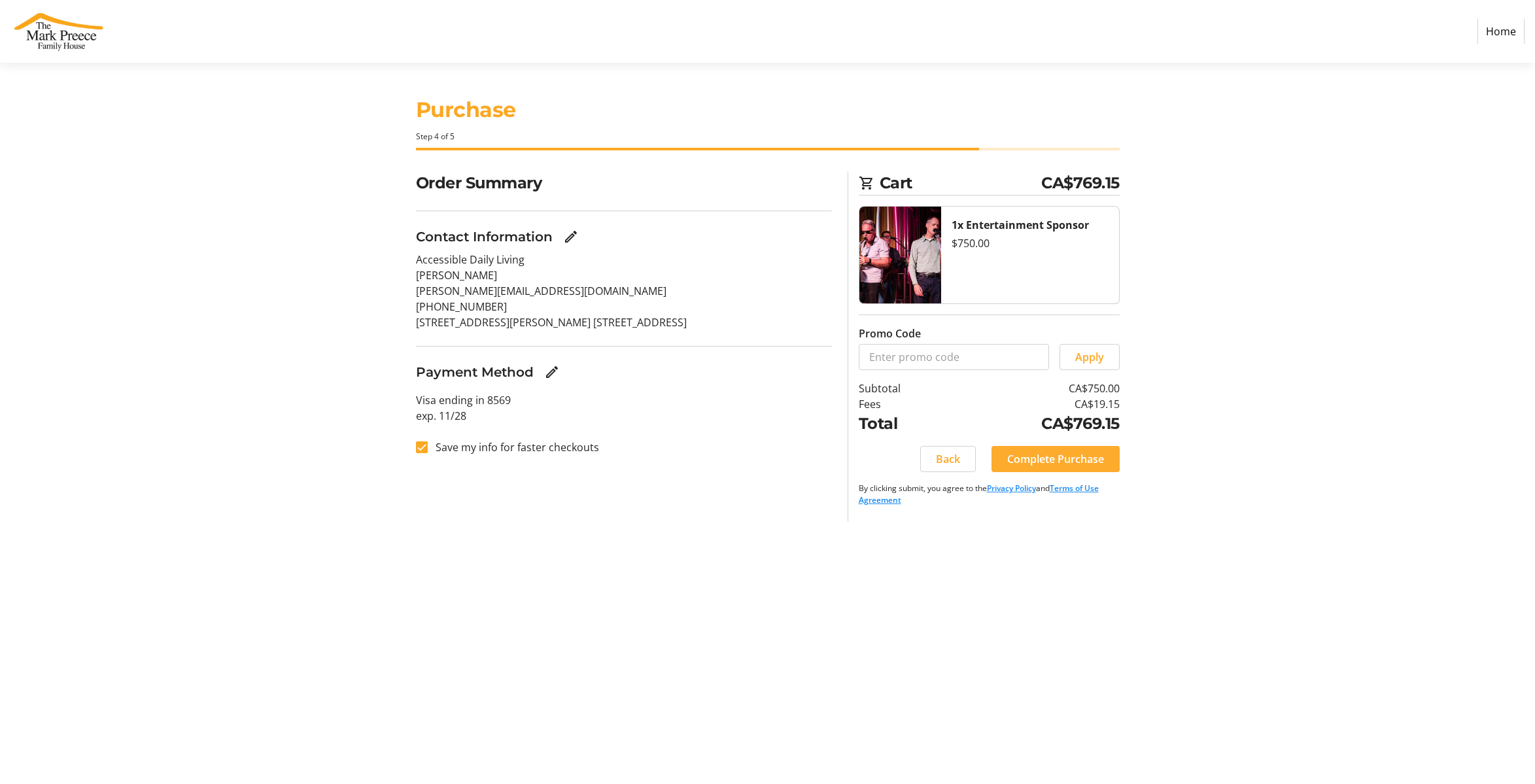
click at [1066, 466] on span "Complete Purchase" at bounding box center [1056, 459] width 97 height 16
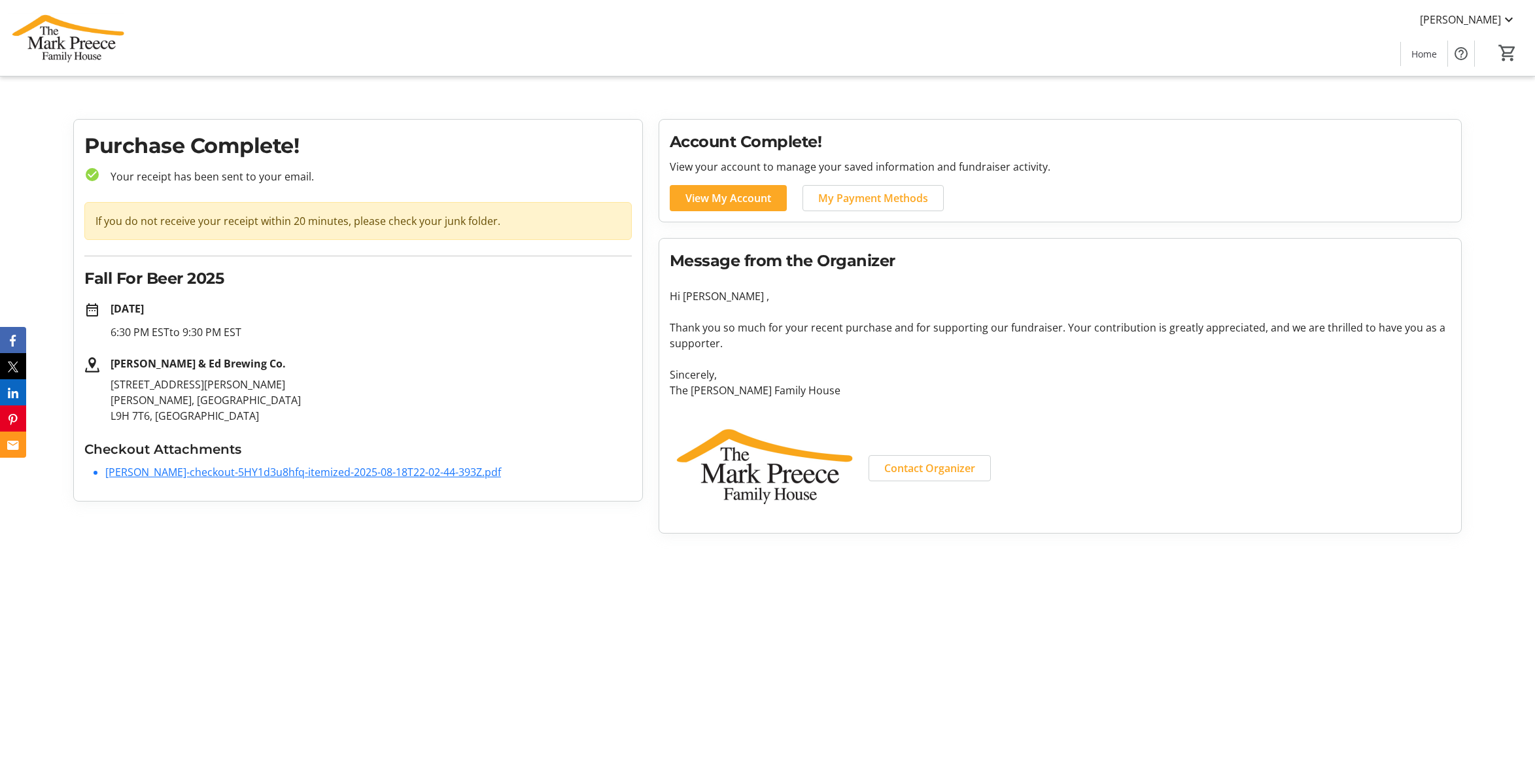
click at [230, 474] on link "[PERSON_NAME]-checkout-5HY1d3u8hfq-itemized-2025-08-18T22-02-44-393Z.pdf" at bounding box center [303, 472] width 395 height 14
